Goal: Task Accomplishment & Management: Use online tool/utility

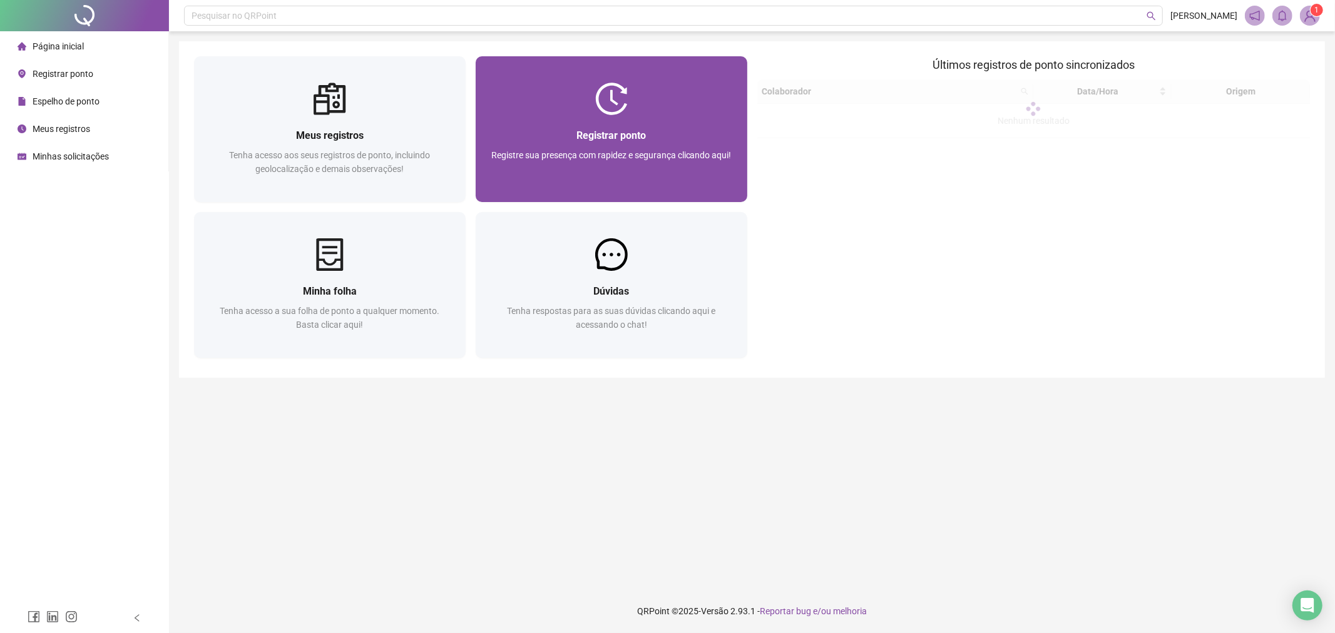
click at [621, 110] on img at bounding box center [611, 99] width 33 height 33
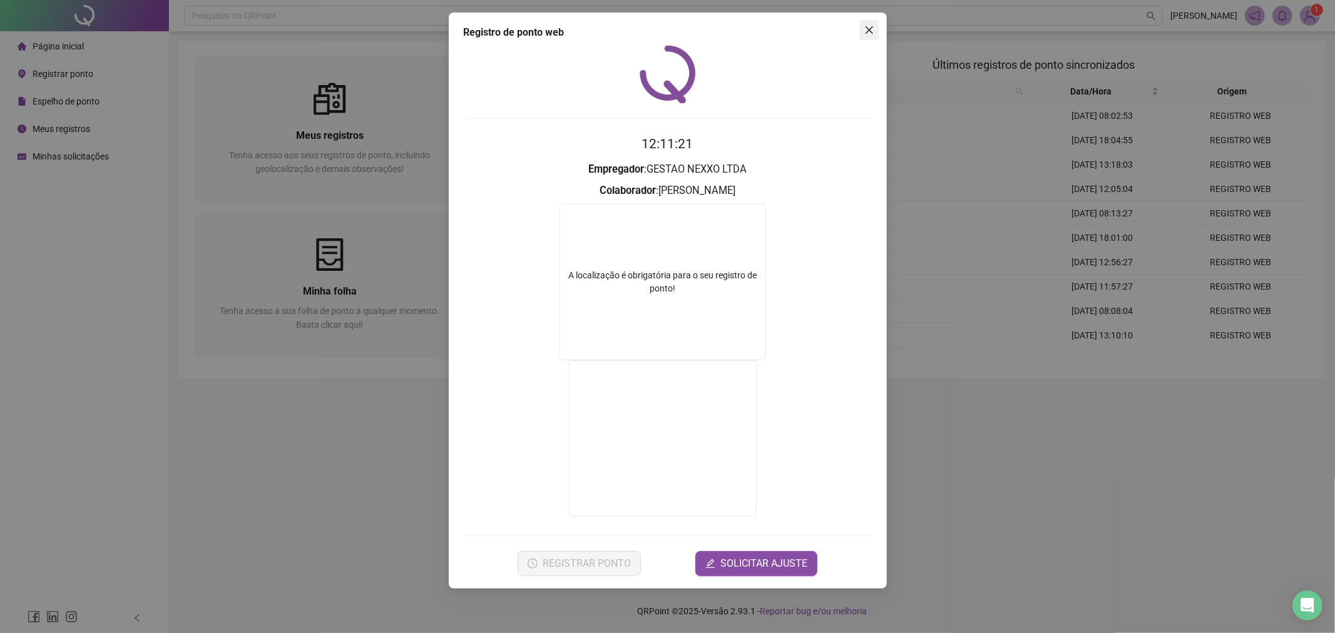
click at [867, 29] on icon "close" at bounding box center [869, 30] width 10 height 10
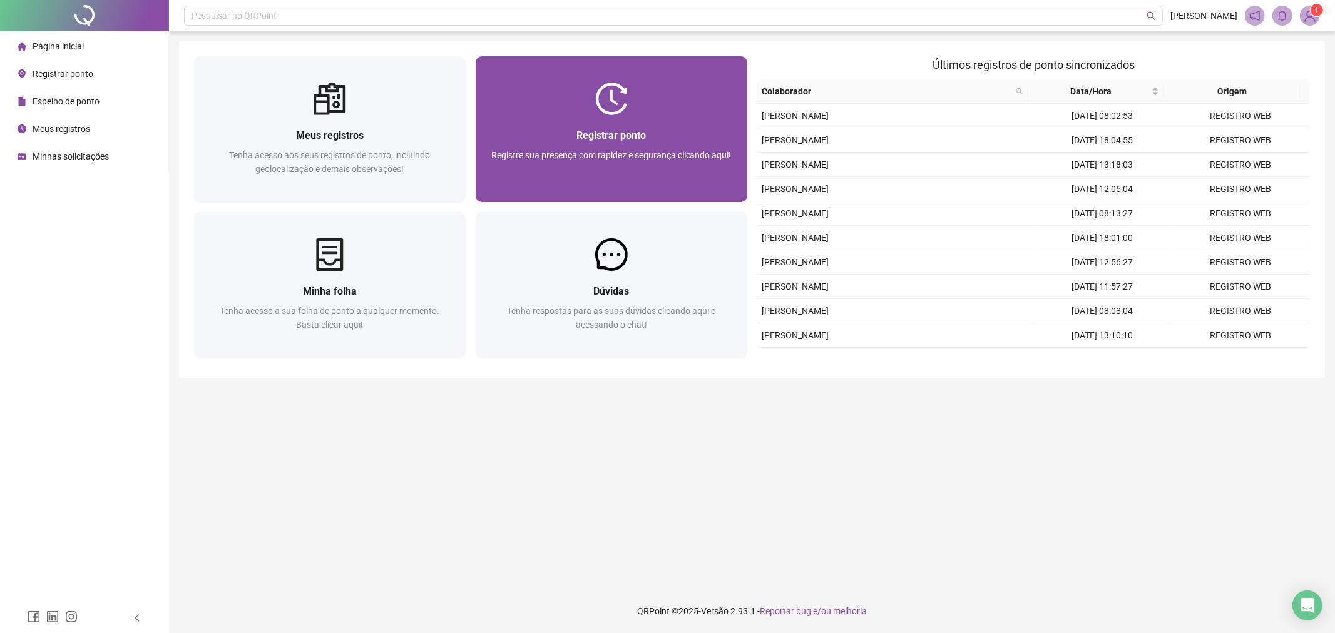
click at [653, 166] on div "Registre sua presença com rapidez e segurança clicando aqui!" at bounding box center [612, 168] width 242 height 41
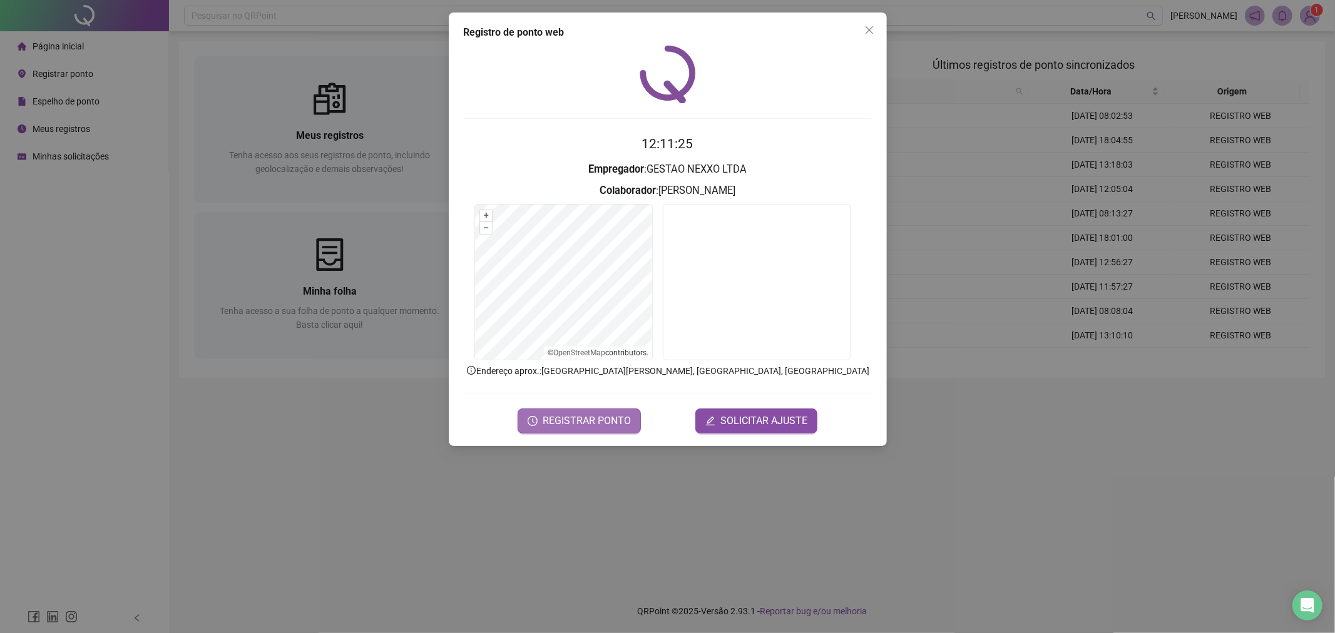
click at [592, 416] on span "REGISTRAR PONTO" at bounding box center [587, 421] width 88 height 15
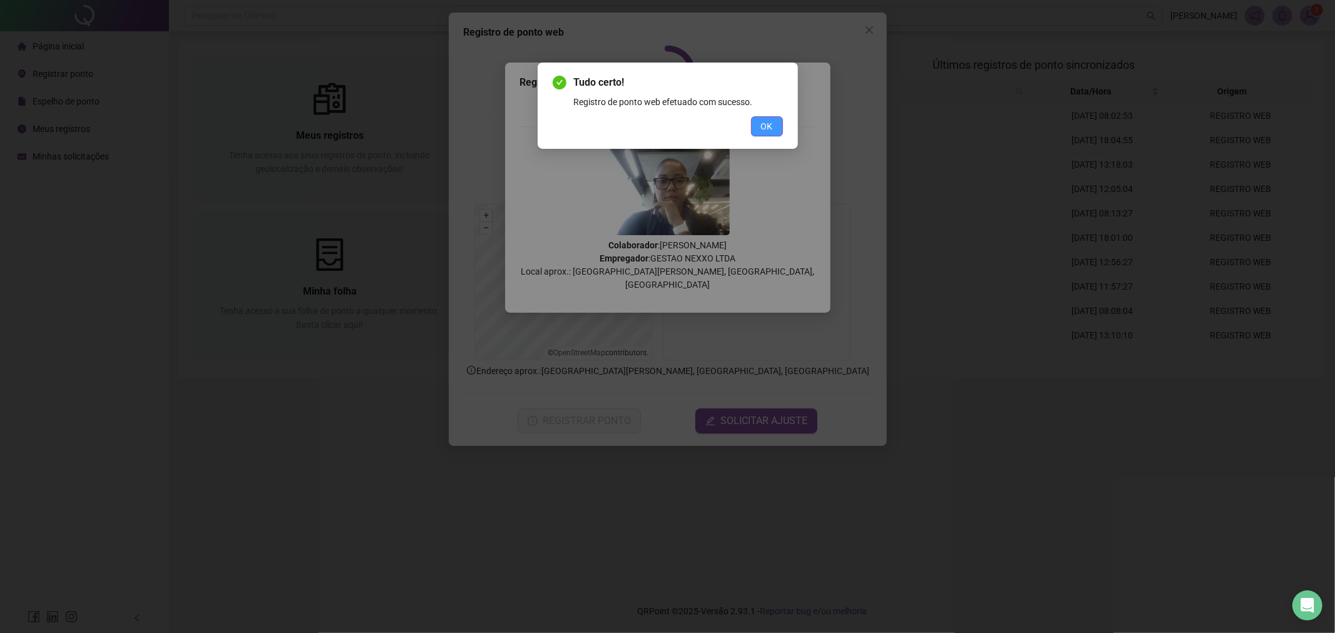
click at [772, 121] on span "OK" at bounding box center [767, 127] width 12 height 14
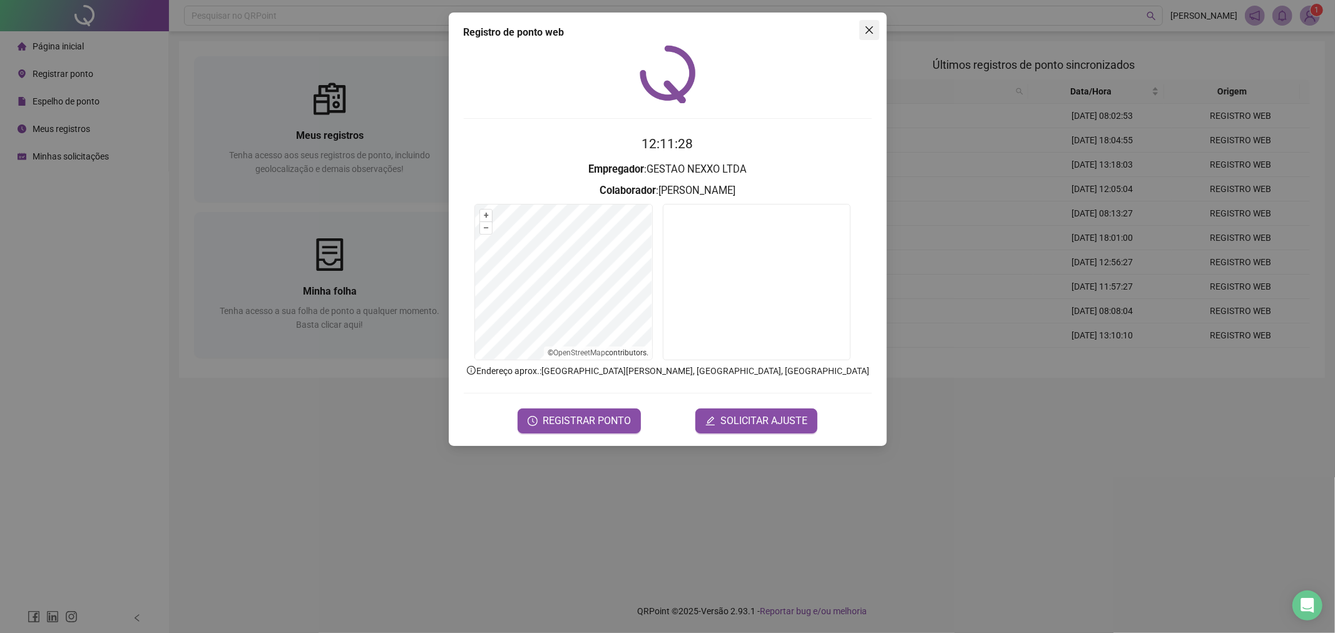
click at [867, 34] on icon "close" at bounding box center [869, 30] width 10 height 10
